Goal: Check status: Check status

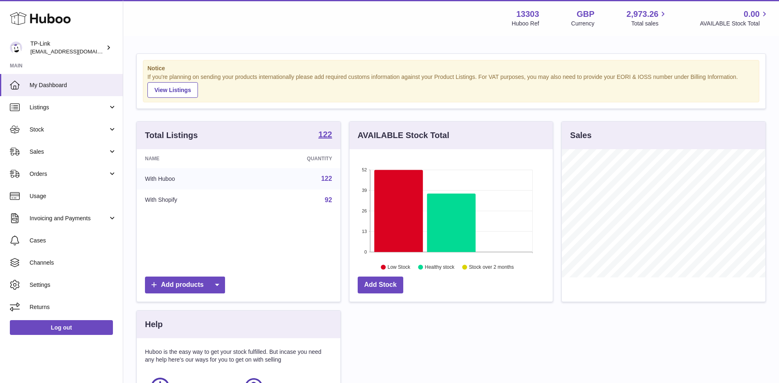
scroll to position [128, 203]
click at [35, 155] on span "Sales" at bounding box center [69, 152] width 78 height 8
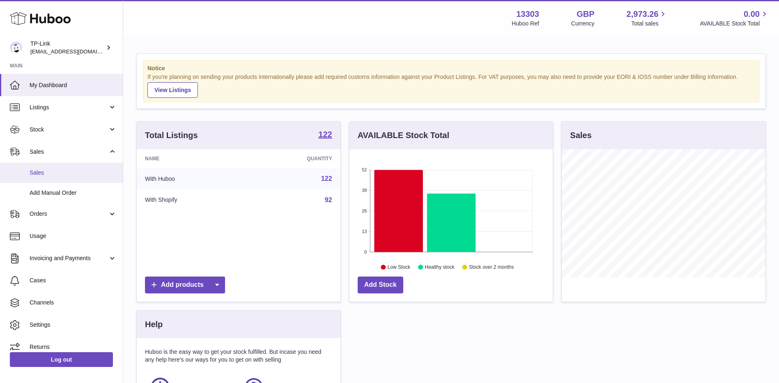
click at [48, 172] on span "Sales" at bounding box center [73, 173] width 87 height 8
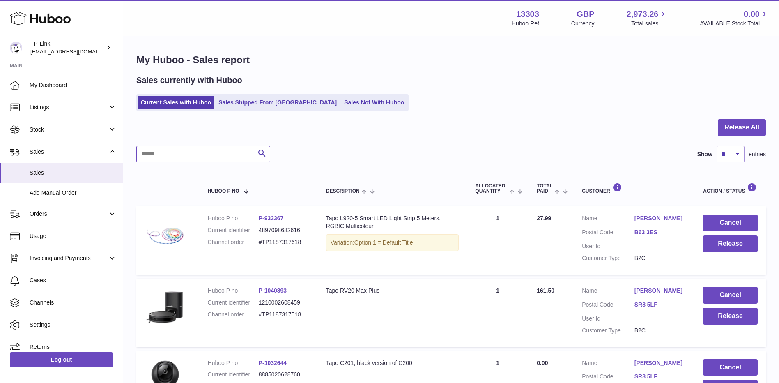
click at [206, 159] on input "text" at bounding box center [203, 154] width 134 height 16
paste input "**********"
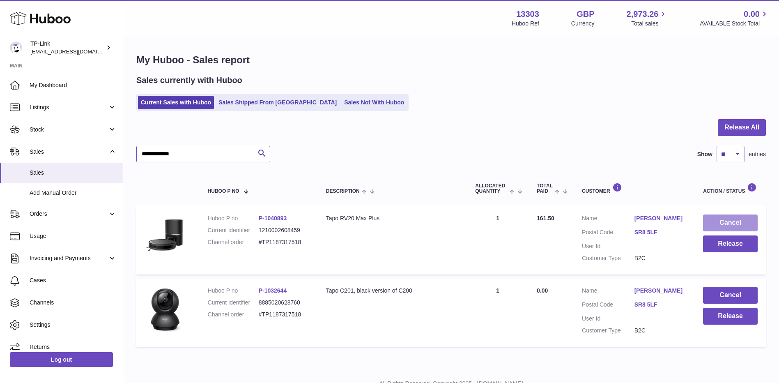
type input "**********"
click at [729, 220] on button "Cancel" at bounding box center [730, 222] width 55 height 17
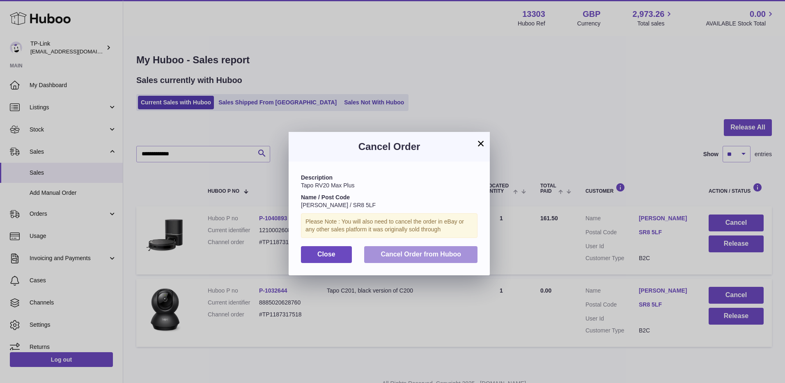
click at [418, 257] on button "Cancel Order from Huboo" at bounding box center [420, 254] width 113 height 17
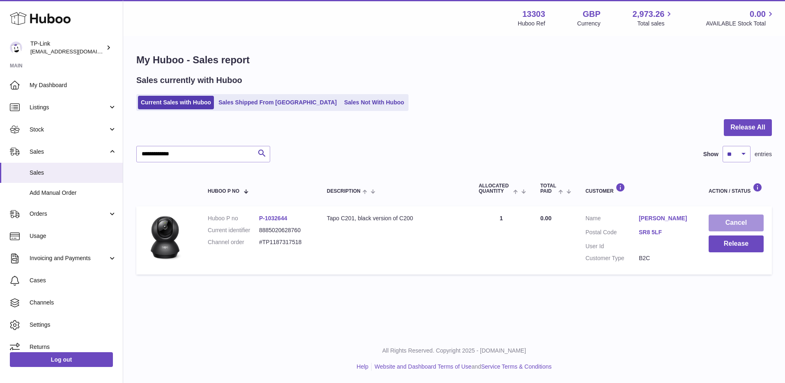
click at [733, 222] on button "Cancel" at bounding box center [736, 222] width 55 height 17
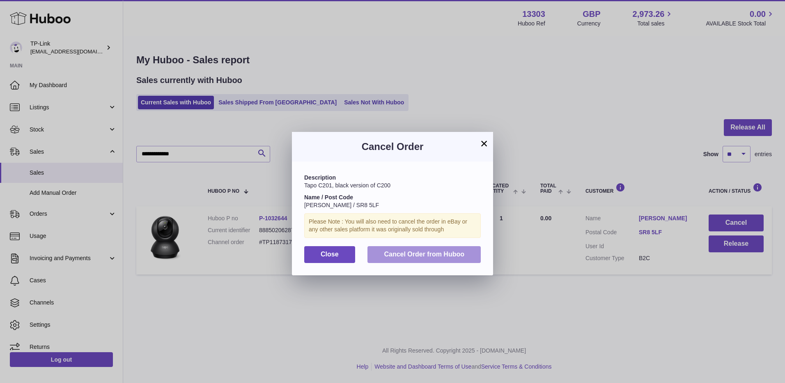
click at [435, 252] on span "Cancel Order from Huboo" at bounding box center [424, 253] width 80 height 7
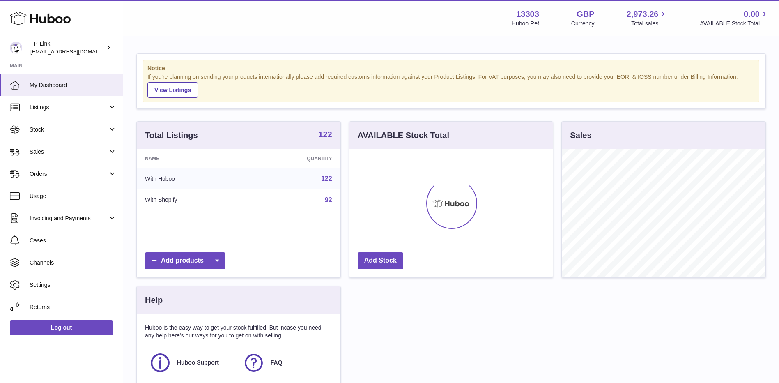
scroll to position [128, 203]
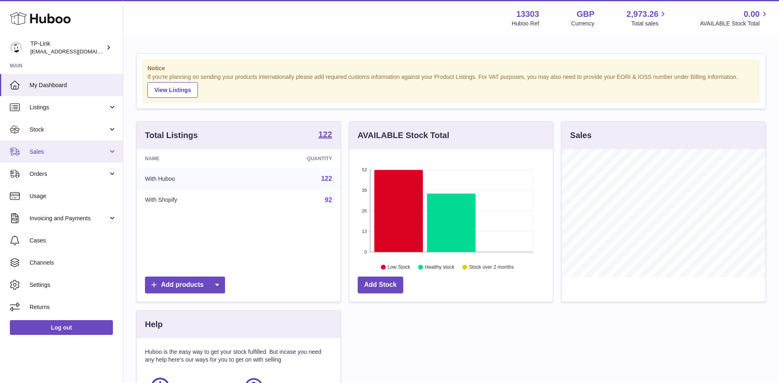
click at [68, 149] on span "Sales" at bounding box center [69, 152] width 78 height 8
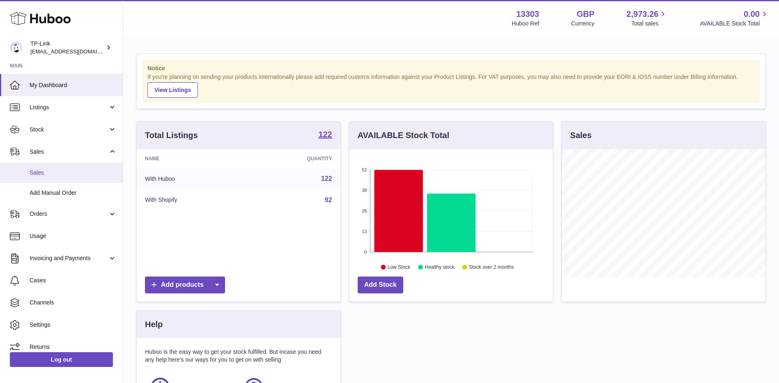
click at [53, 167] on link "Sales" at bounding box center [61, 173] width 123 height 20
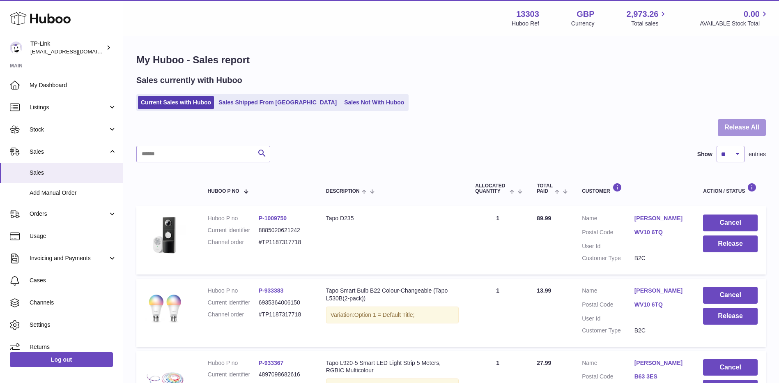
click at [737, 125] on button "Release All" at bounding box center [742, 127] width 48 height 17
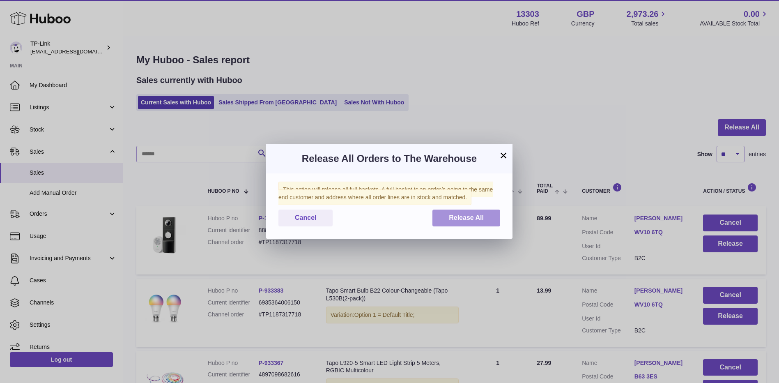
click at [466, 216] on span "Release All" at bounding box center [466, 217] width 35 height 7
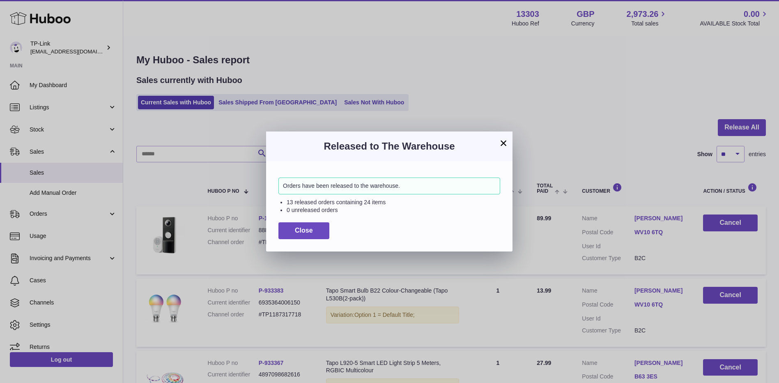
click at [502, 141] on button "×" at bounding box center [503, 143] width 10 height 10
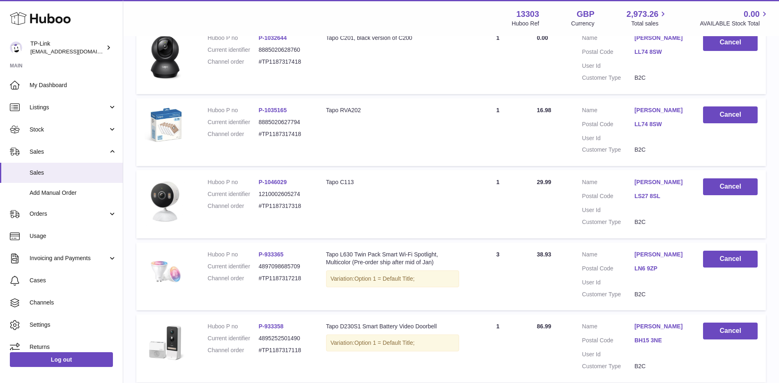
scroll to position [630, 0]
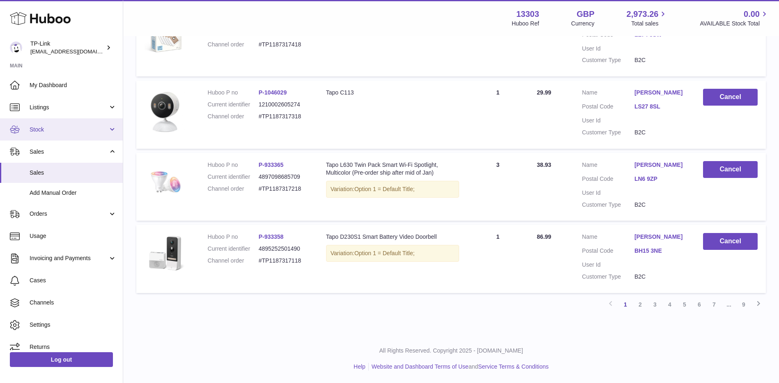
click at [42, 129] on span "Stock" at bounding box center [69, 130] width 78 height 8
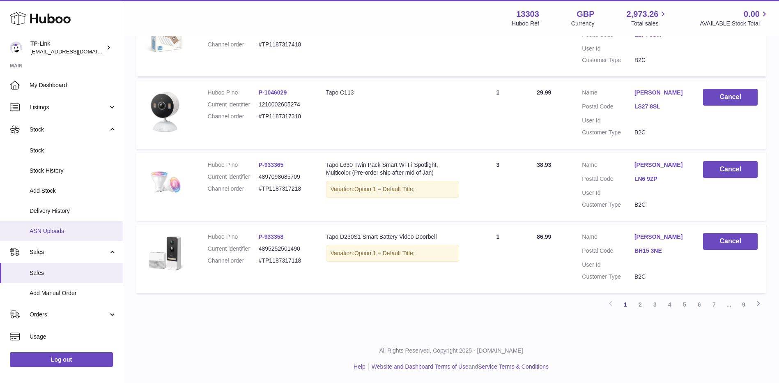
click at [45, 229] on span "ASN Uploads" at bounding box center [73, 231] width 87 height 8
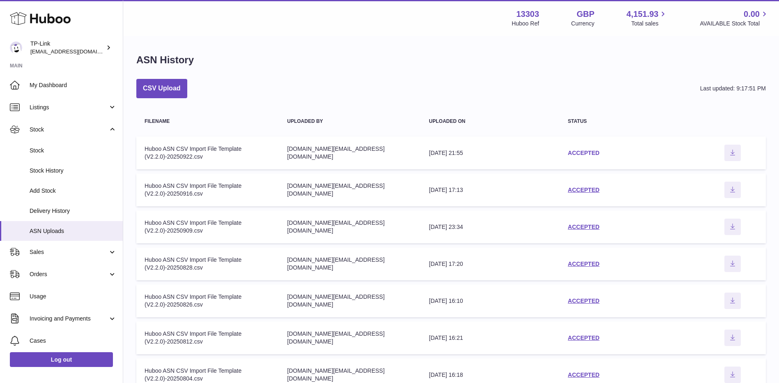
click at [572, 152] on link "ACCEPTED" at bounding box center [584, 152] width 32 height 7
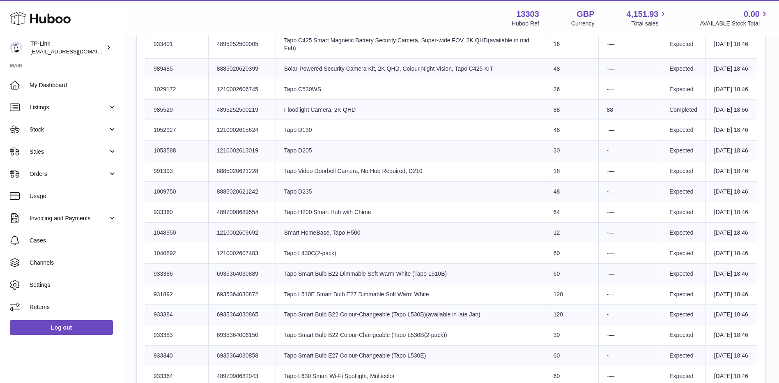
scroll to position [493, 0]
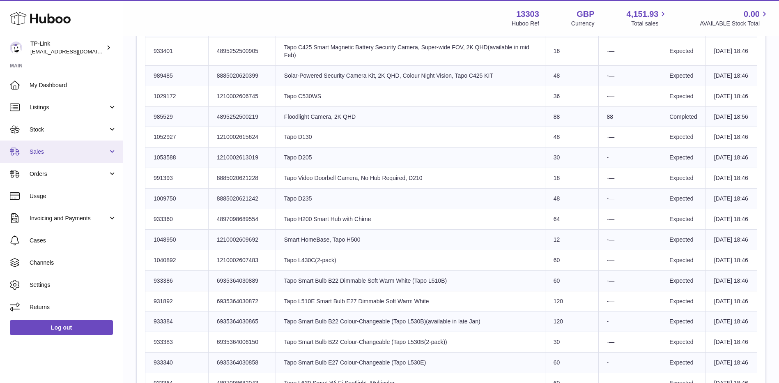
click at [53, 154] on span "Sales" at bounding box center [69, 152] width 78 height 8
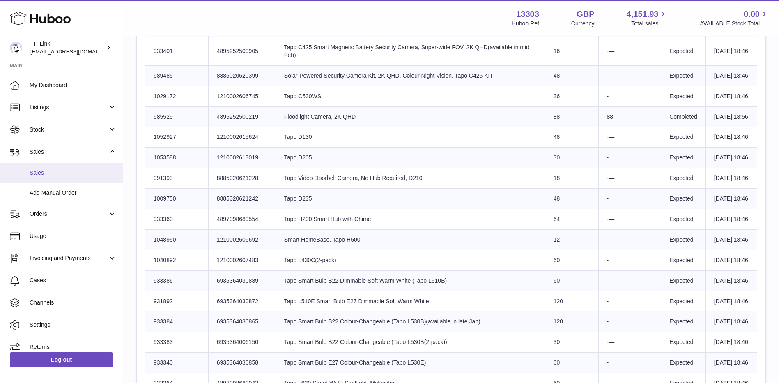
click at [47, 170] on span "Sales" at bounding box center [73, 173] width 87 height 8
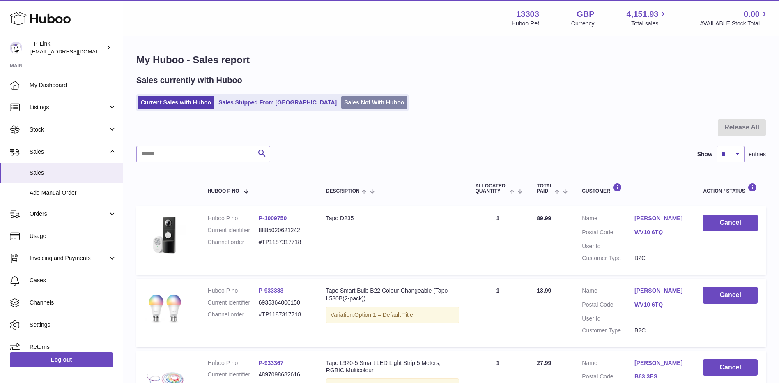
click at [341, 103] on link "Sales Not With Huboo" at bounding box center [374, 103] width 66 height 14
